Goal: Find specific page/section: Find specific page/section

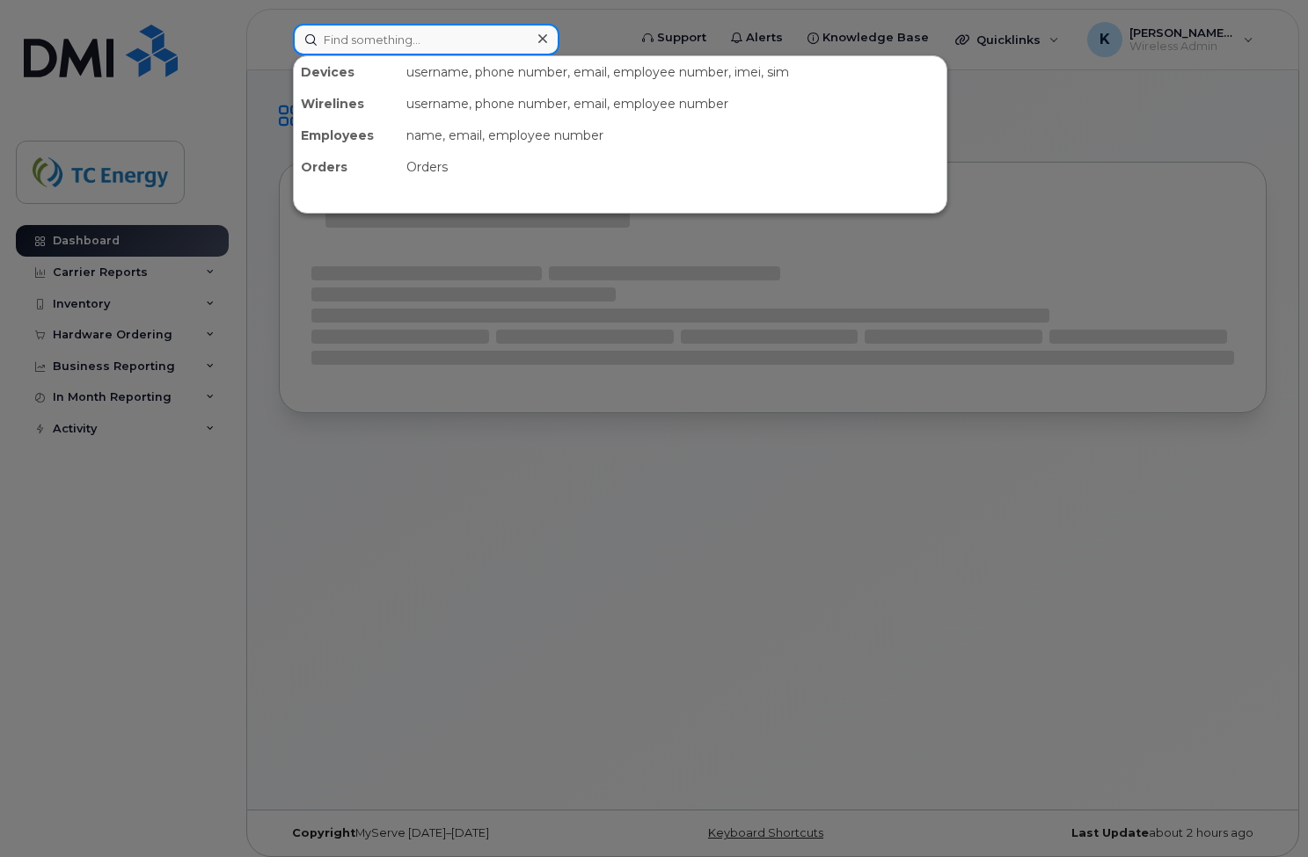
click at [360, 42] on input at bounding box center [426, 40] width 266 height 32
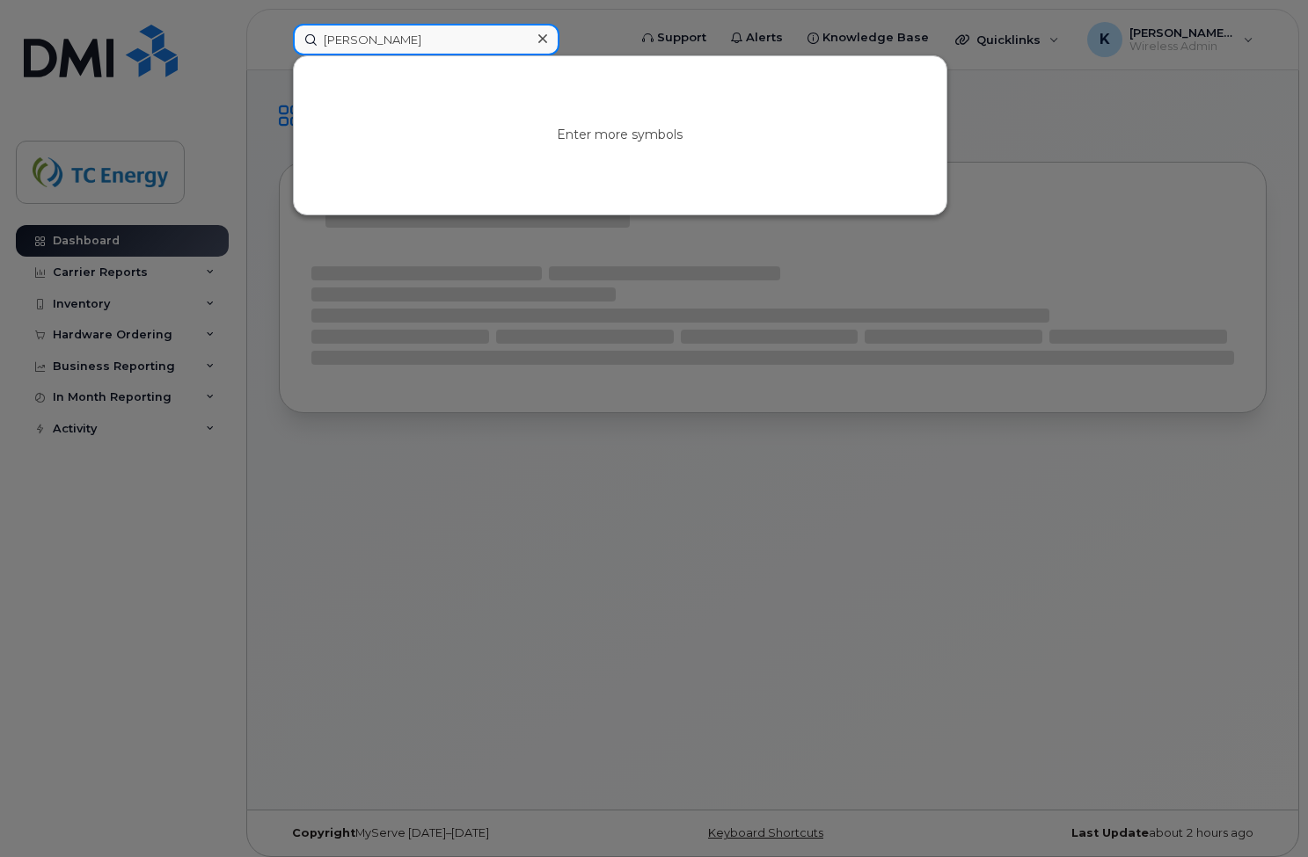
type input "robin lee"
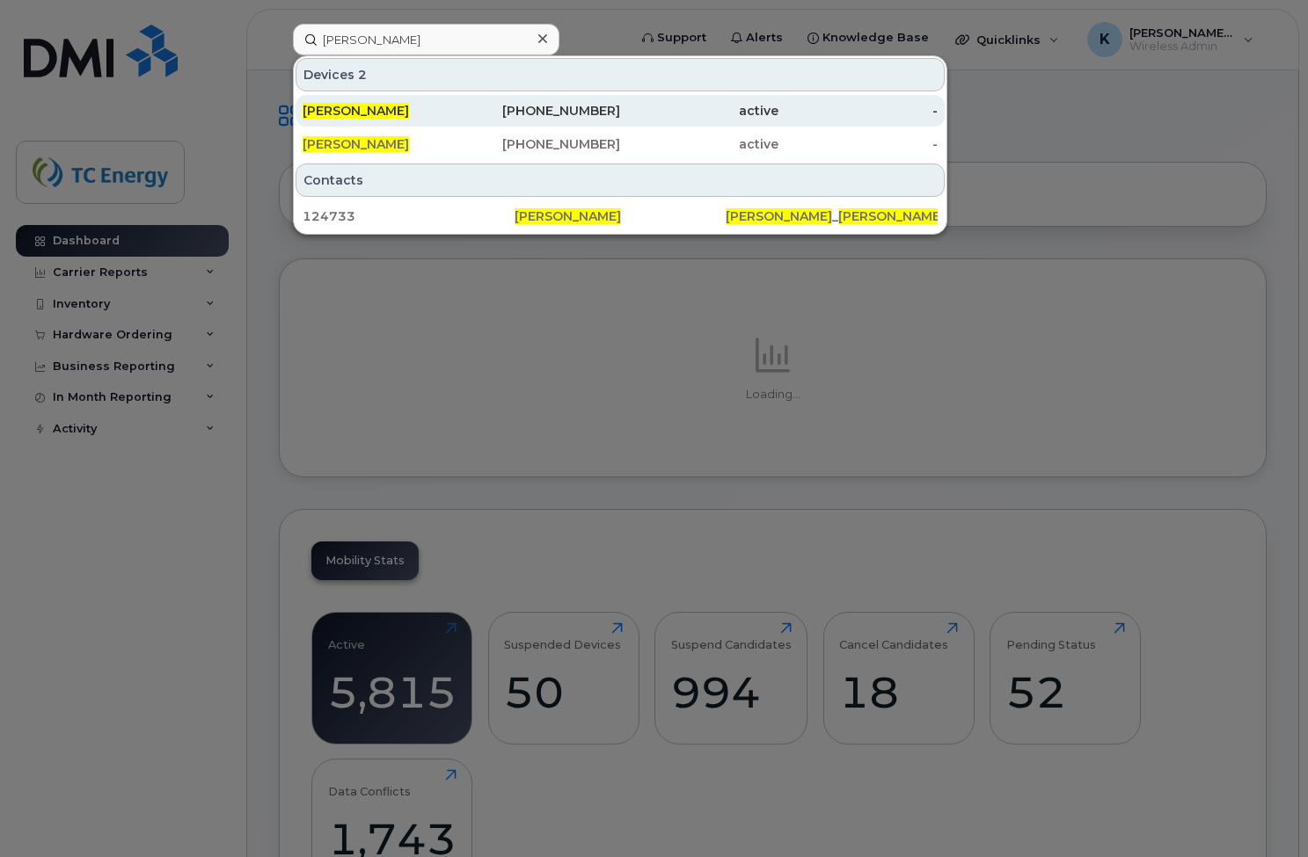
click at [335, 103] on div "Robin Lee" at bounding box center [381, 111] width 158 height 18
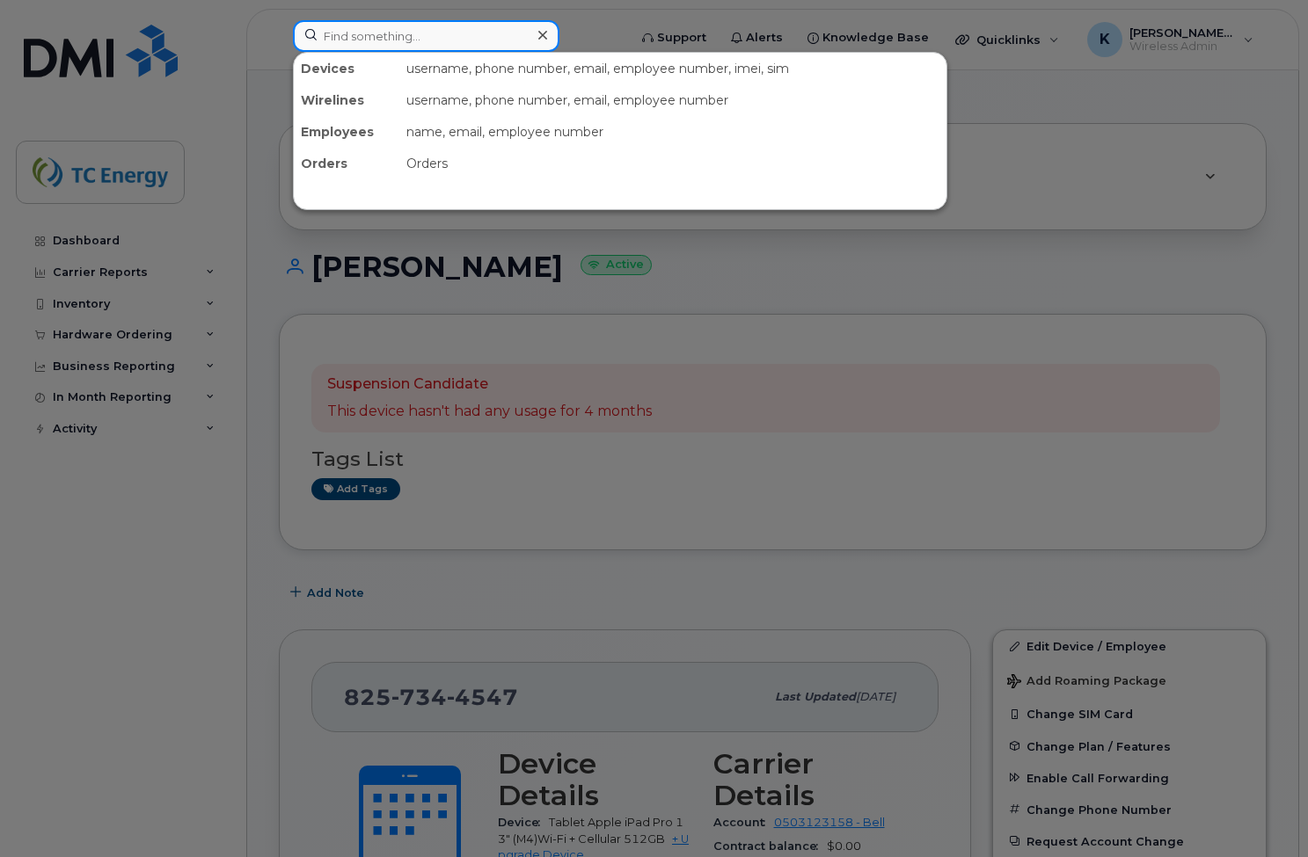
click at [377, 37] on input at bounding box center [426, 36] width 266 height 32
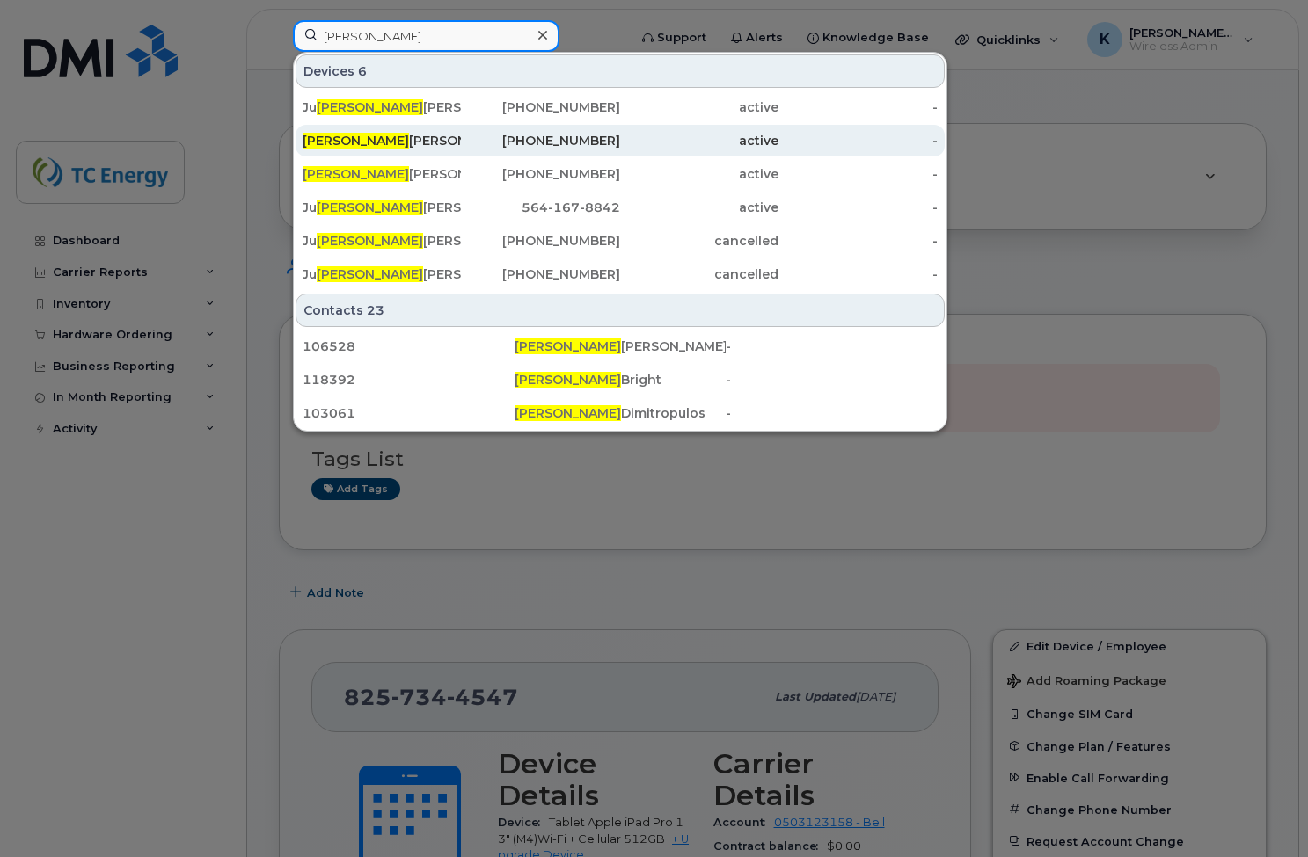
type input "anita"
click at [402, 140] on div "Anita Dusevic Oliva" at bounding box center [381, 141] width 158 height 18
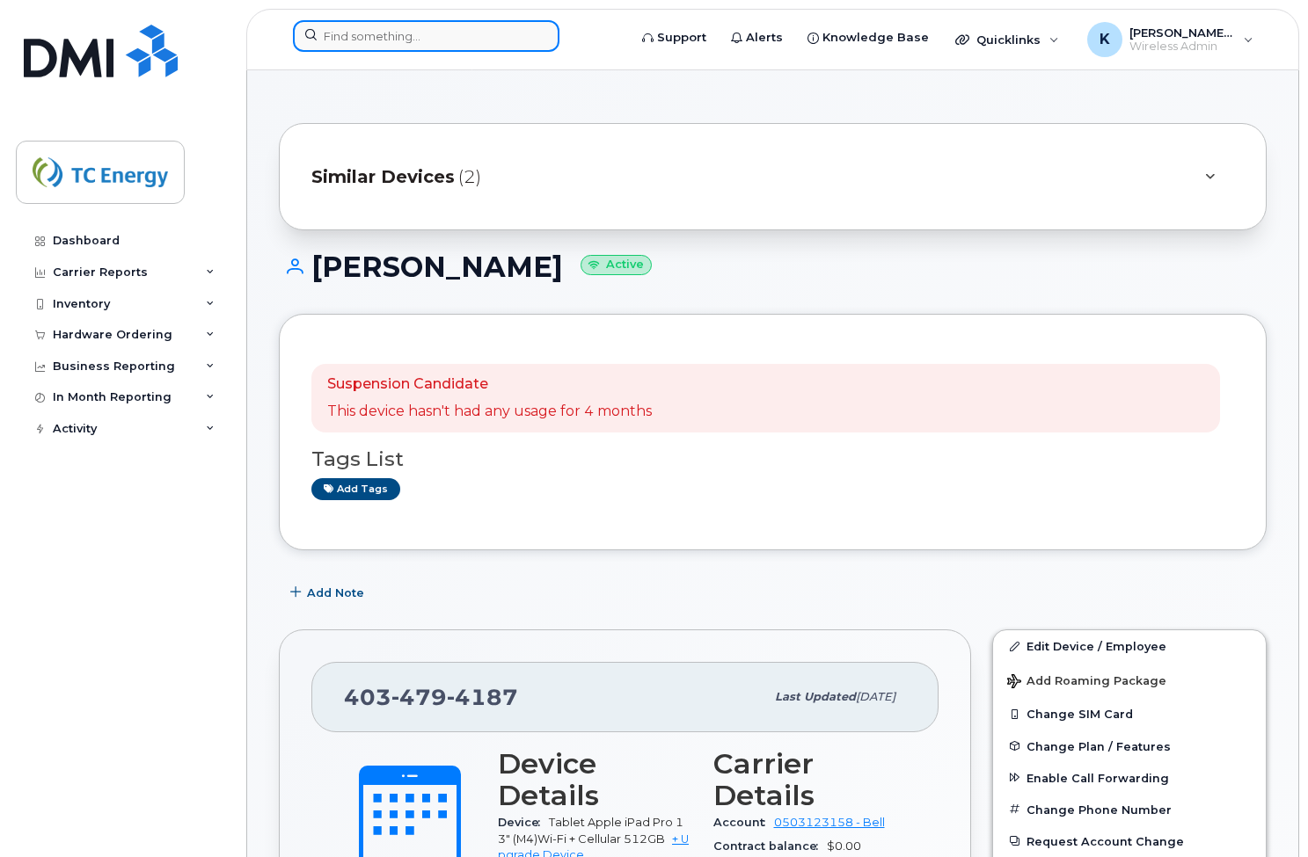
drag, startPoint x: 377, startPoint y: 37, endPoint x: 454, endPoint y: 40, distance: 76.5
click at [378, 37] on input at bounding box center [426, 36] width 266 height 32
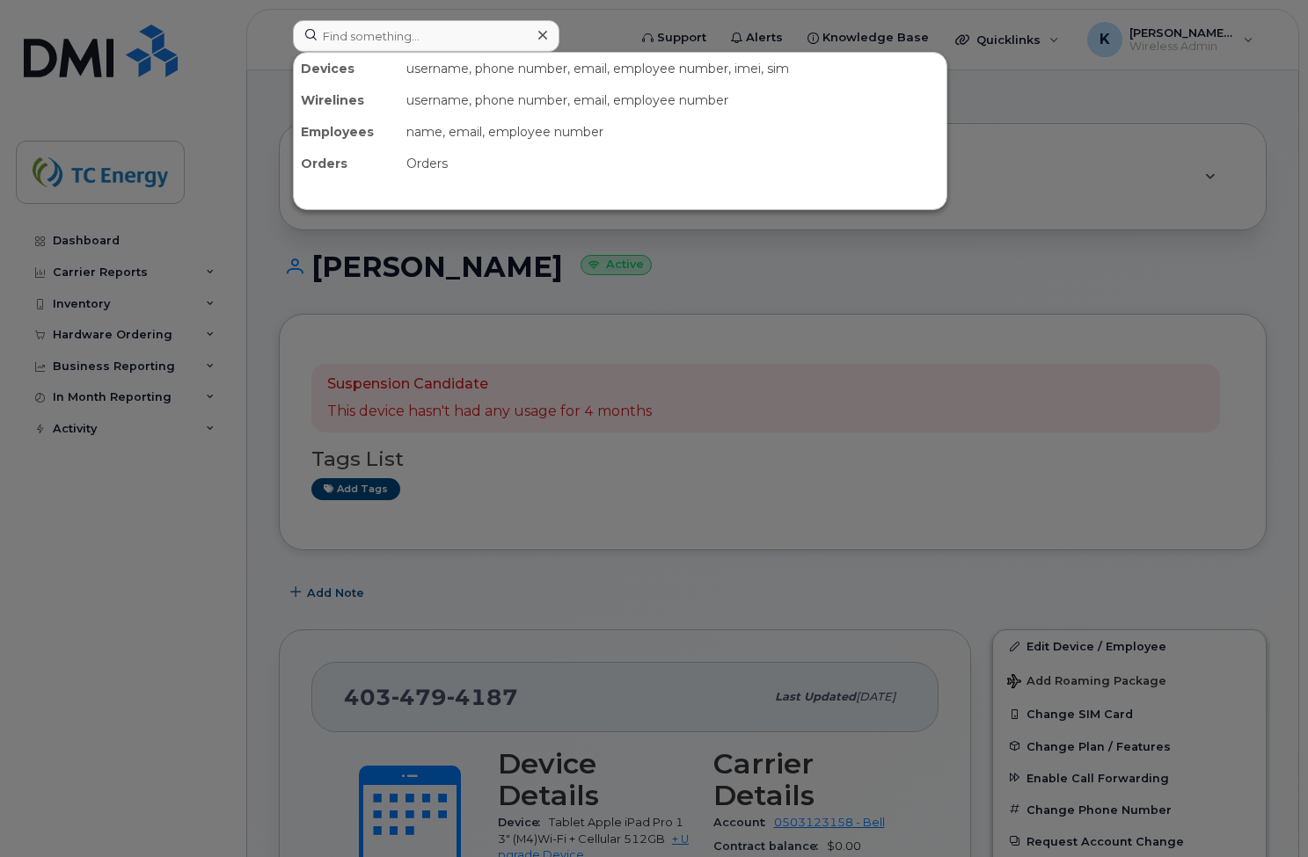
click at [904, 247] on div at bounding box center [654, 428] width 1308 height 857
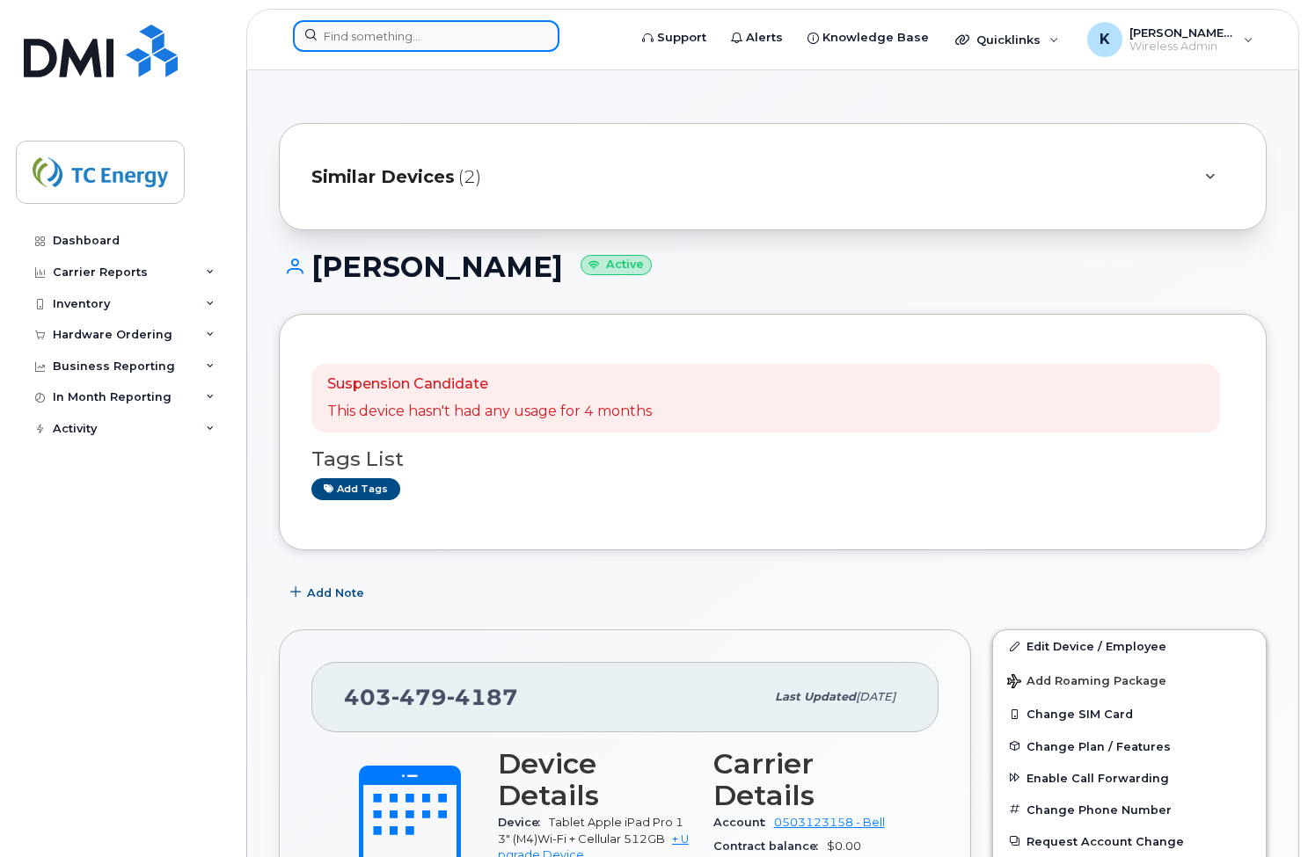
click at [381, 31] on input at bounding box center [426, 36] width 266 height 32
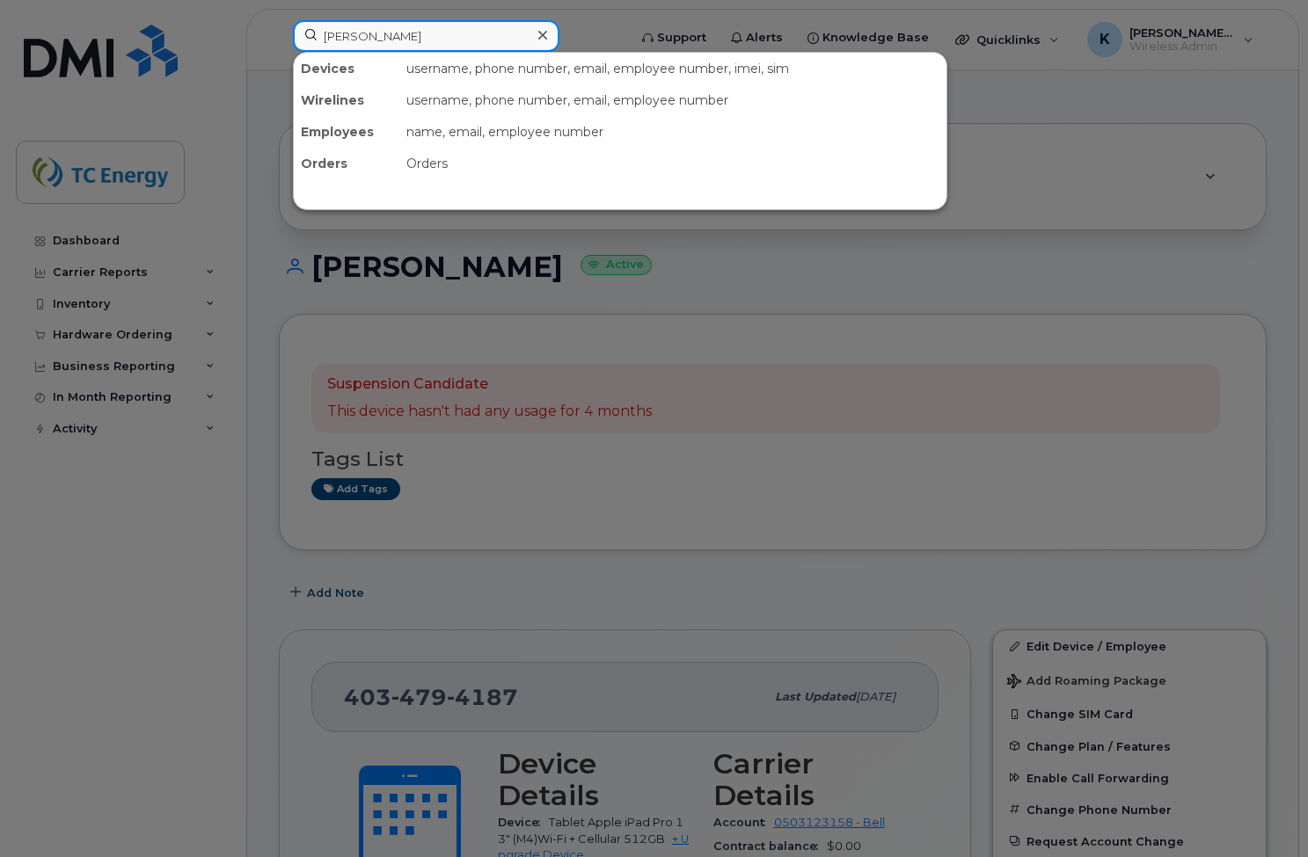
type input "[PERSON_NAME]"
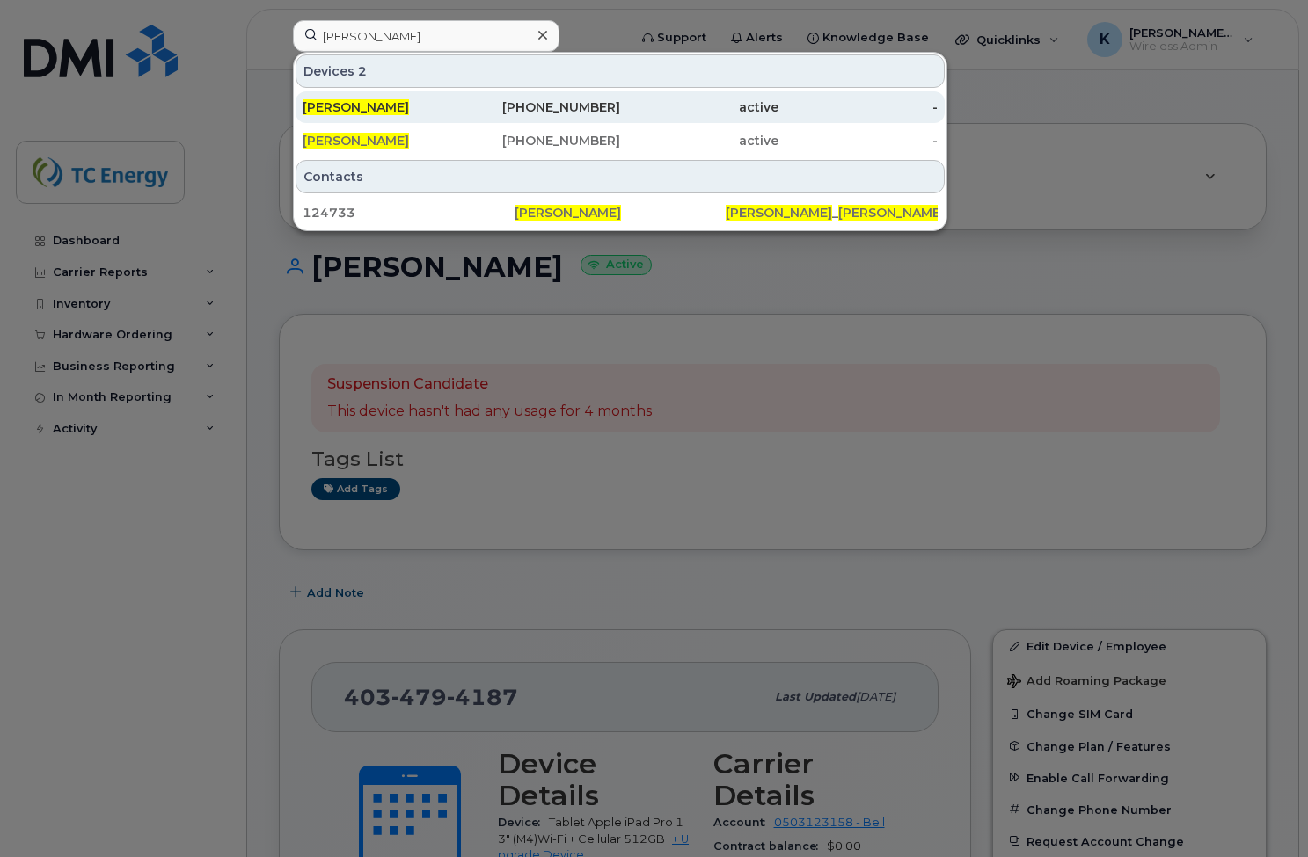
click at [372, 108] on div "[PERSON_NAME]" at bounding box center [381, 107] width 158 height 18
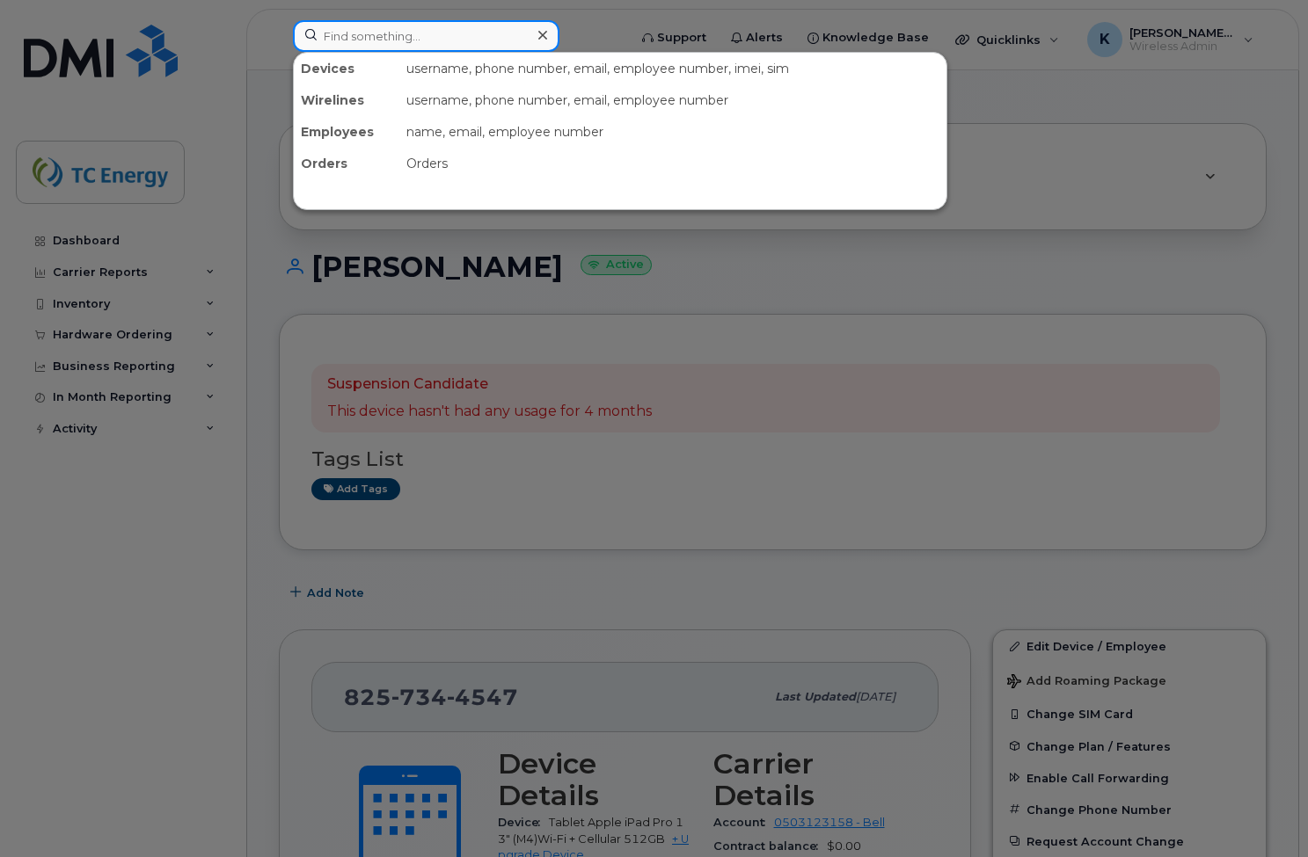
click at [408, 26] on input at bounding box center [426, 36] width 266 height 32
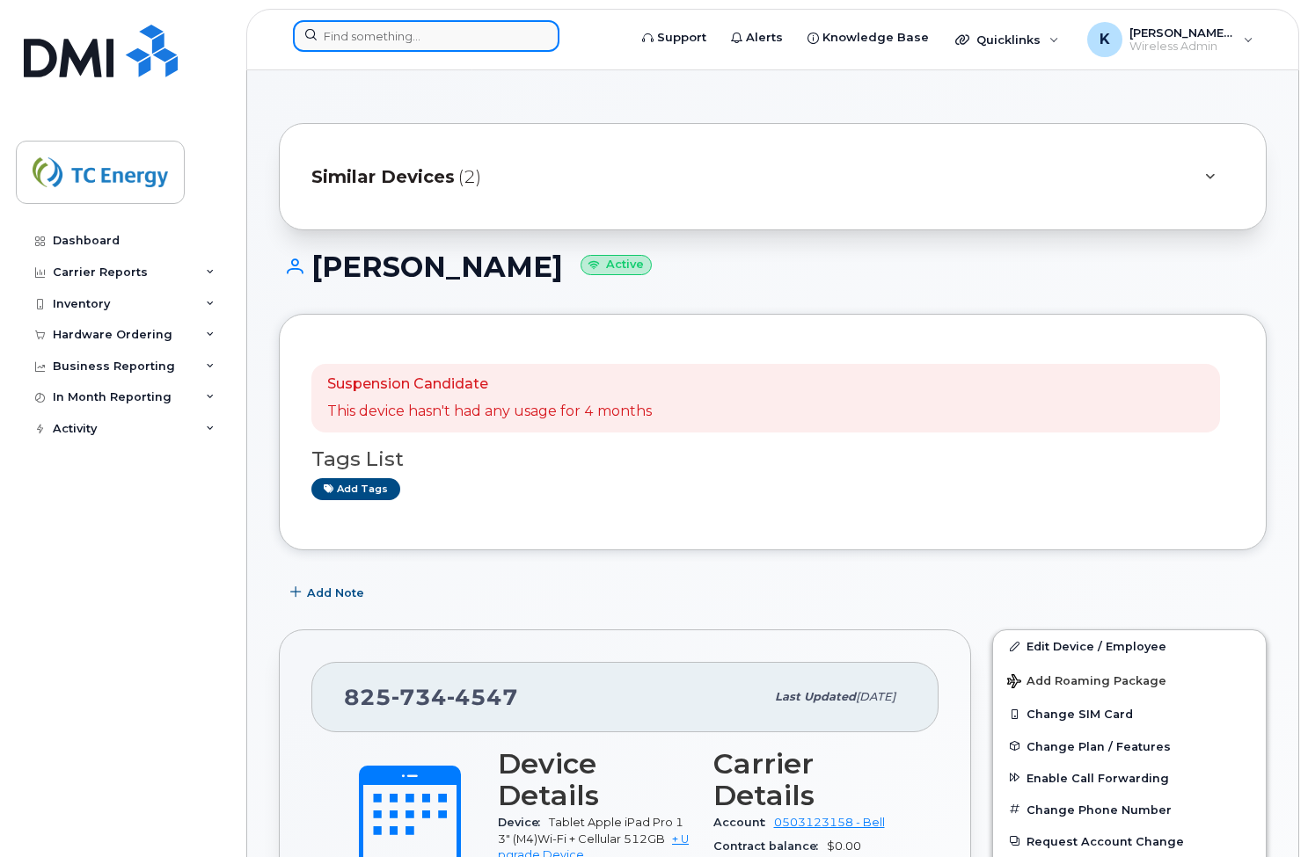
click at [377, 33] on input at bounding box center [426, 36] width 266 height 32
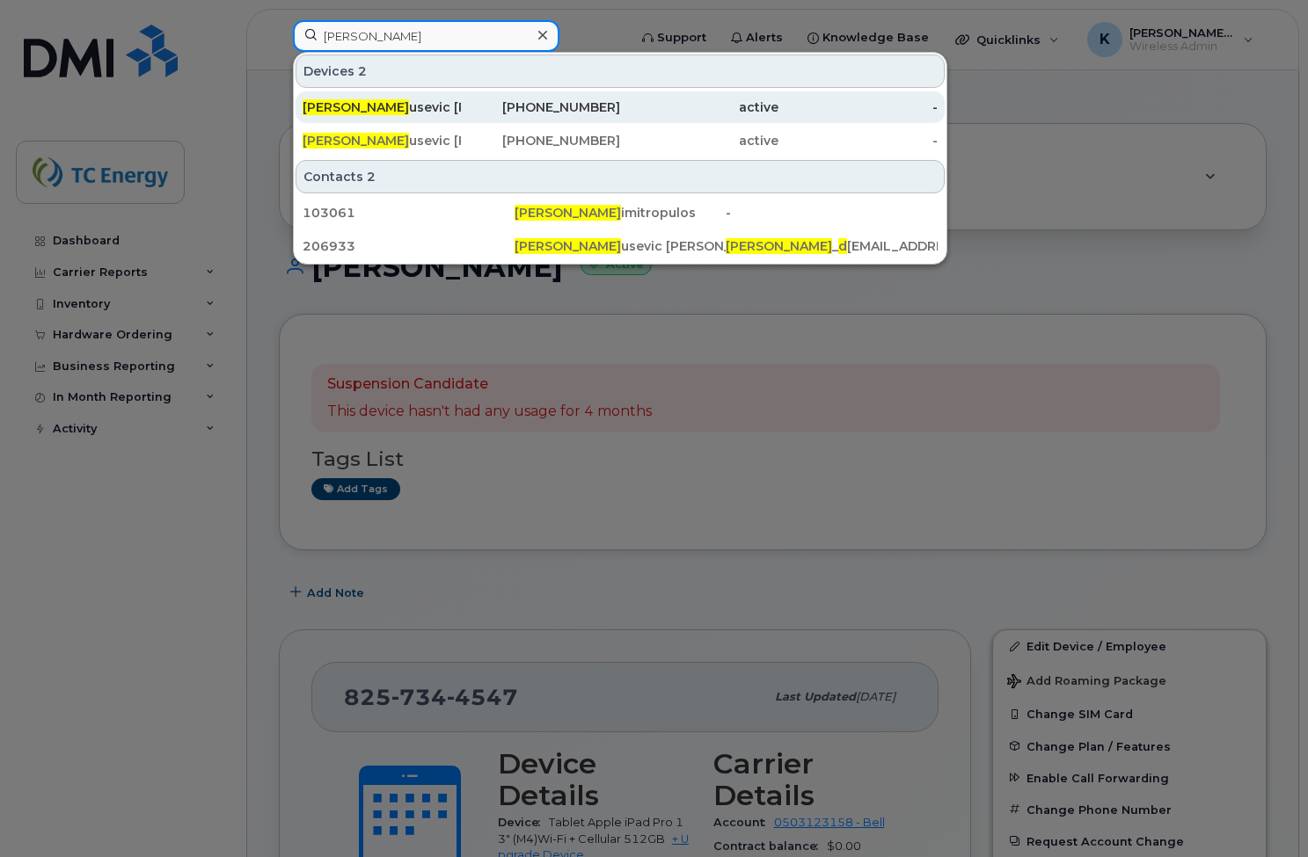
type input "anita d"
click at [378, 103] on div "Anita D usevic Oliva" at bounding box center [381, 107] width 158 height 18
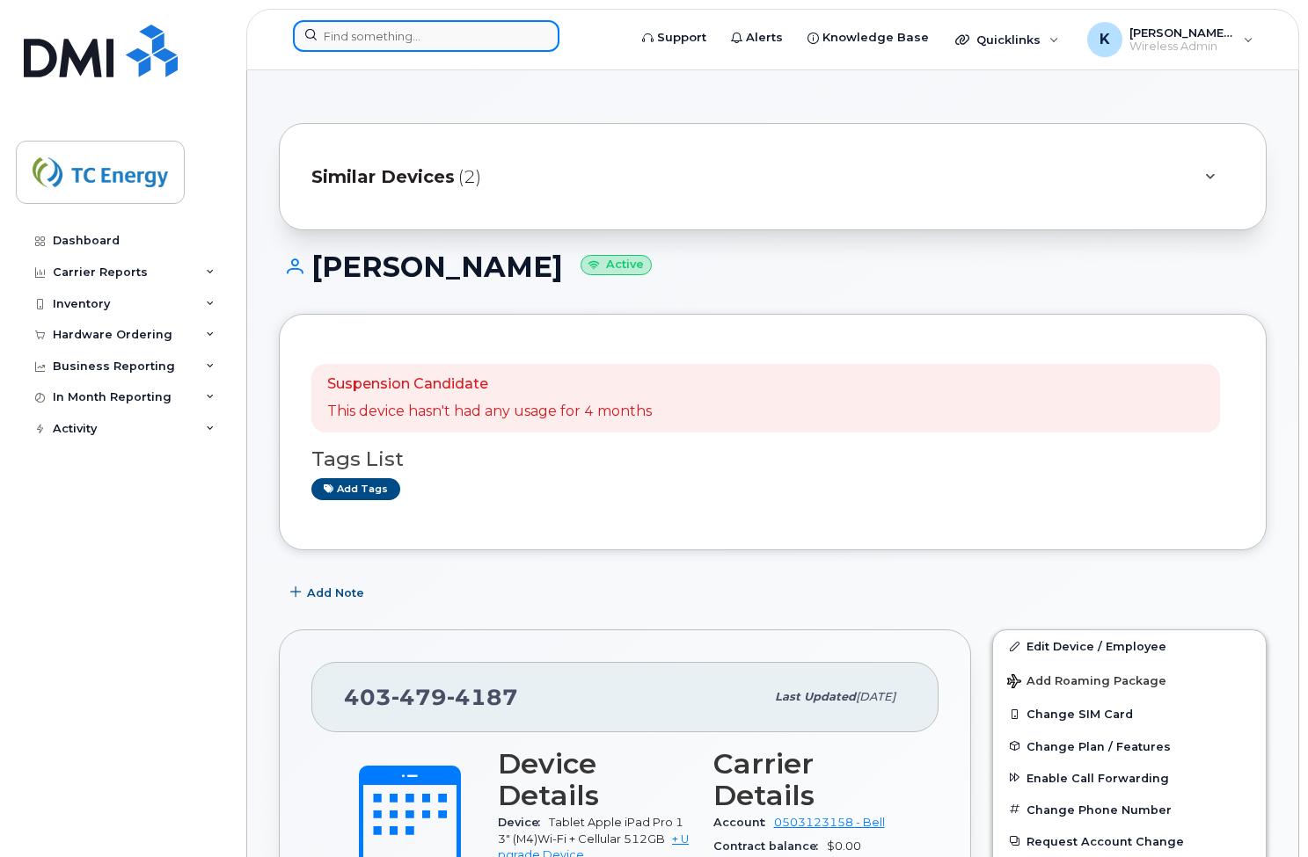
click at [425, 38] on input at bounding box center [426, 36] width 266 height 32
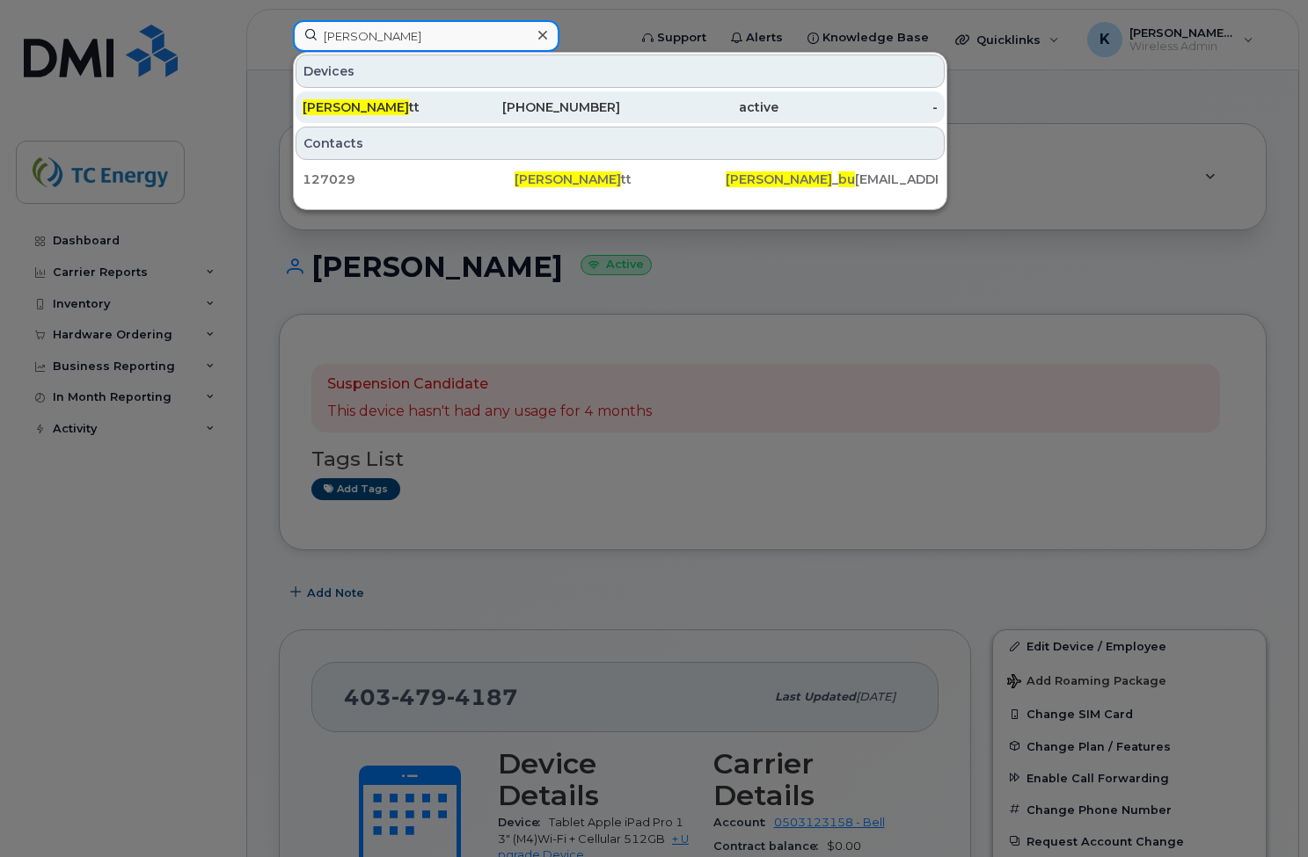
type input "[PERSON_NAME]"
click at [356, 101] on span "[PERSON_NAME]" at bounding box center [355, 107] width 106 height 16
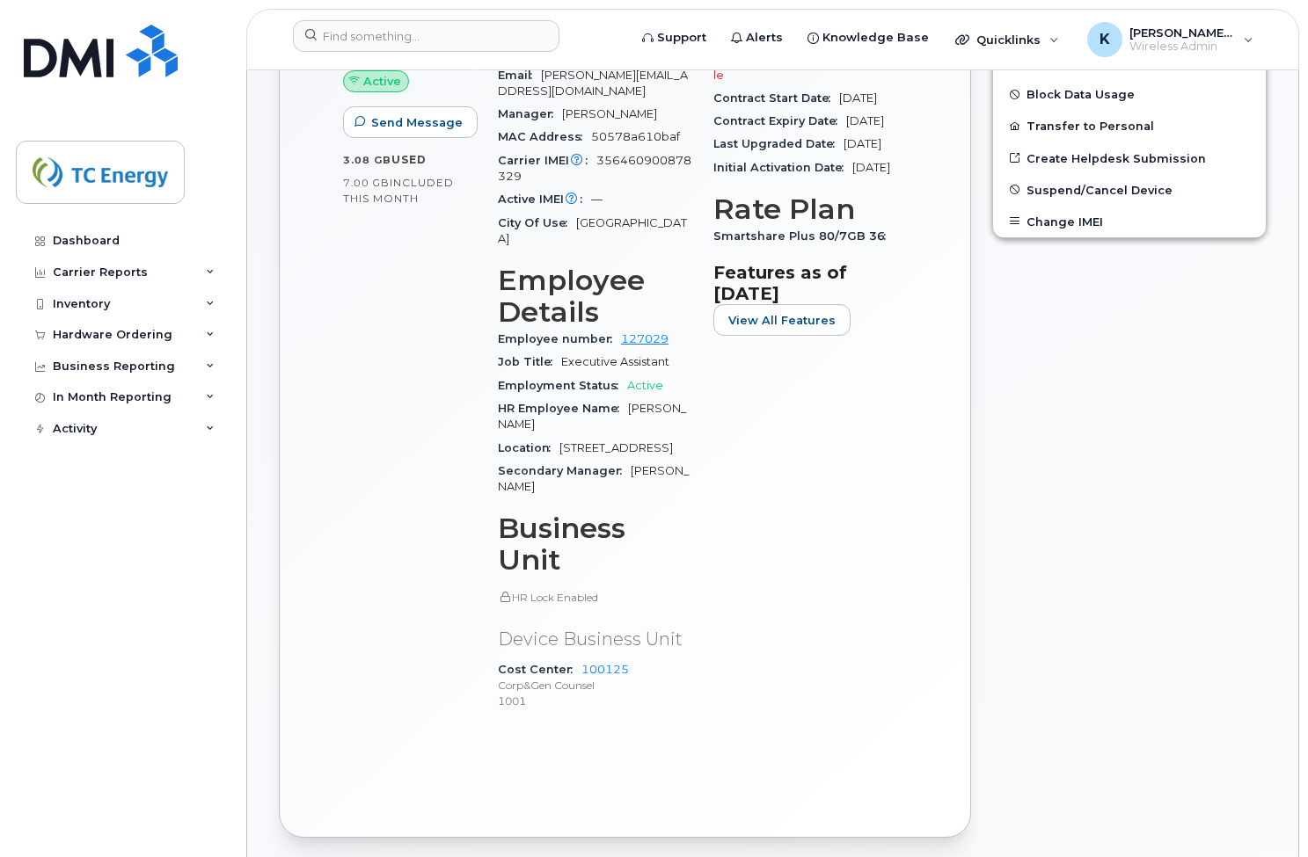
scroll to position [601, 0]
